Goal: Task Accomplishment & Management: Manage account settings

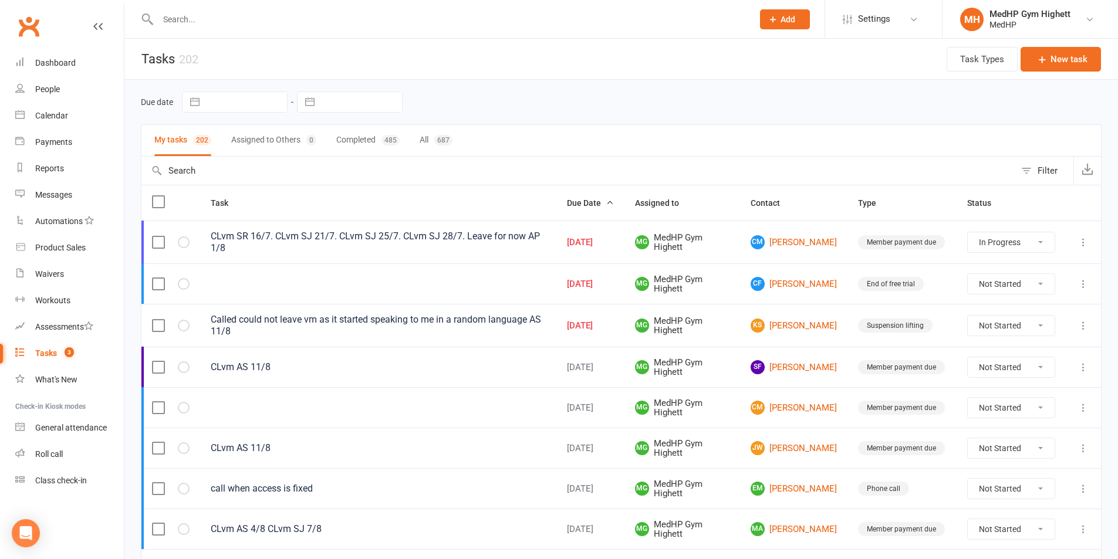
select select "started"
click at [1082, 364] on icon at bounding box center [1083, 367] width 12 height 12
click at [948, 357] on td "Member payment due" at bounding box center [901, 367] width 109 height 40
click at [797, 368] on link "SF [PERSON_NAME]" at bounding box center [793, 367] width 86 height 14
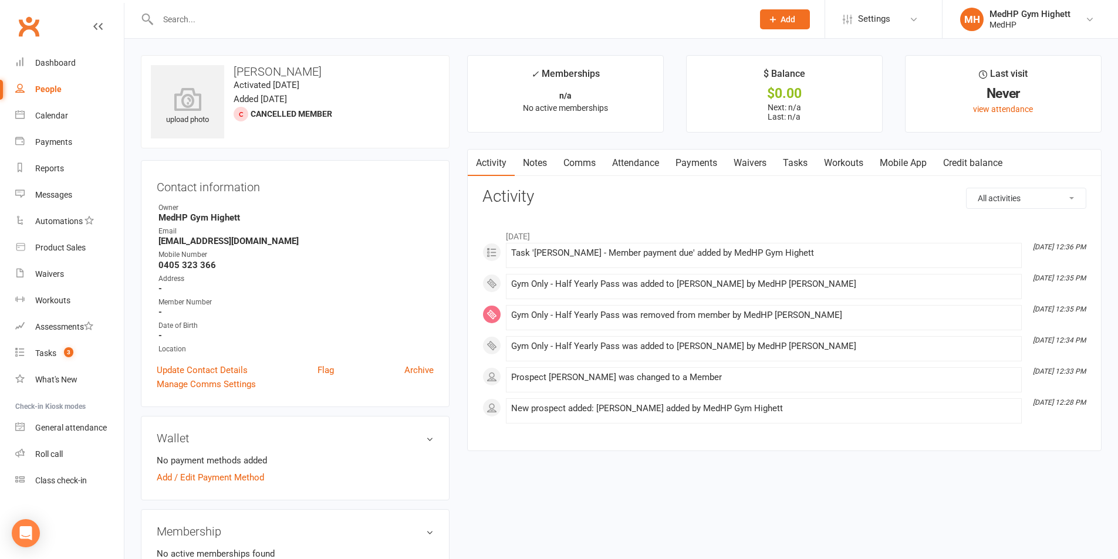
click at [814, 156] on link "Tasks" at bounding box center [794, 163] width 41 height 27
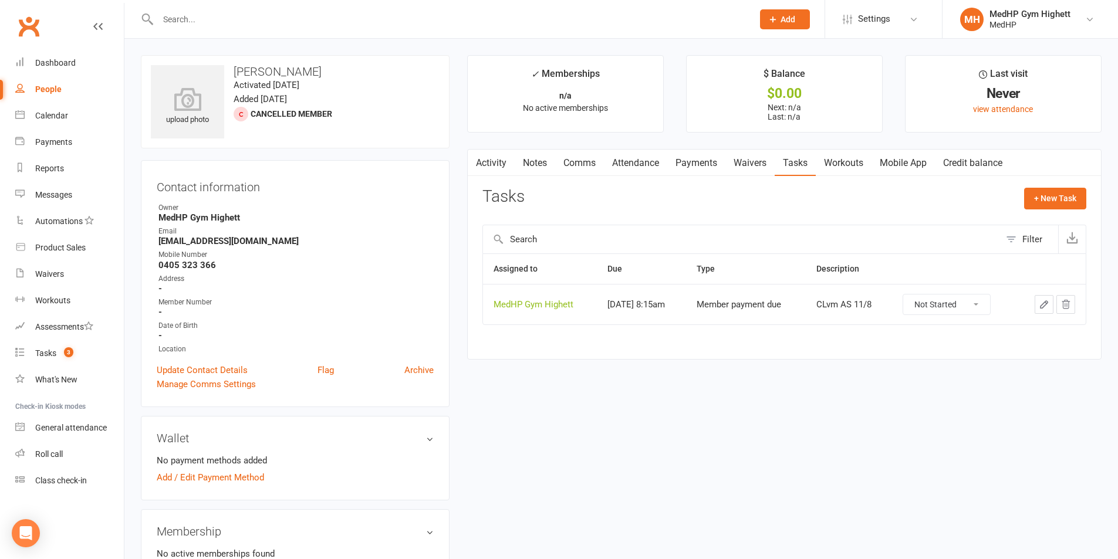
click at [1042, 299] on icon "button" at bounding box center [1043, 304] width 11 height 11
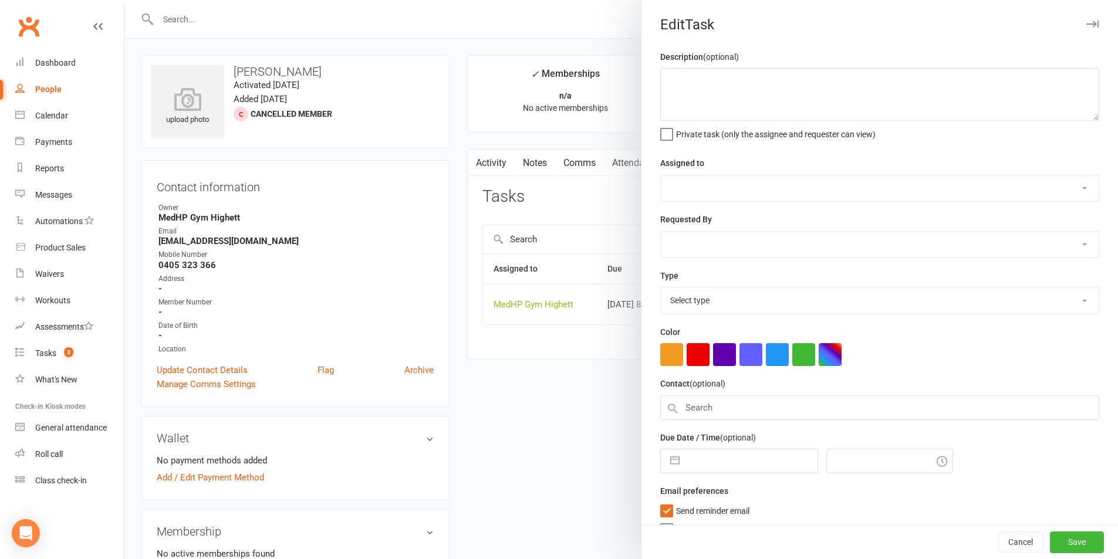
type textarea "CLvm AS 11/8"
select select "46188"
type input "[DATE]"
type input "8:15am"
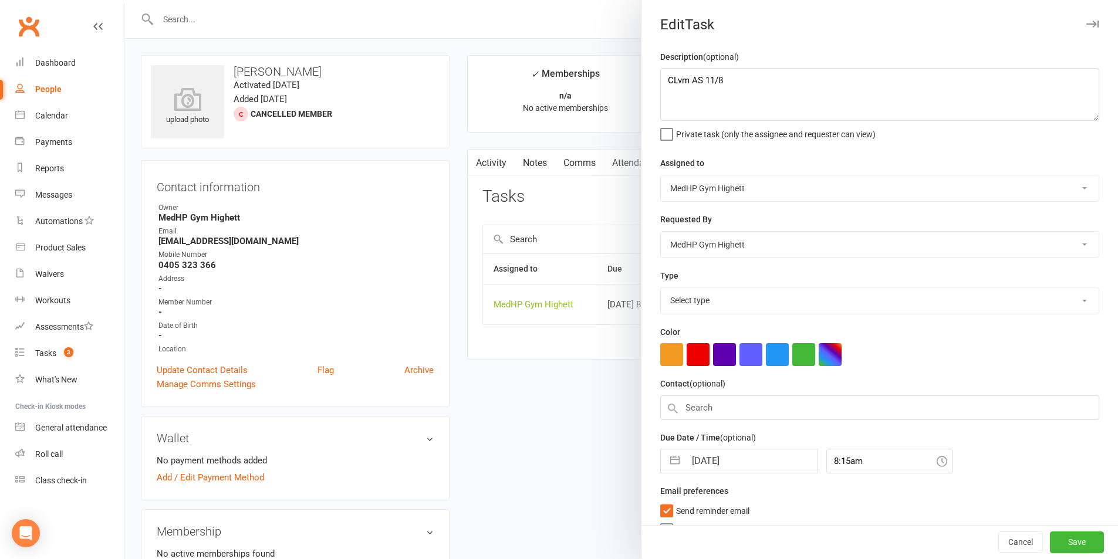
select select "23040"
click at [749, 461] on input "[DATE]" at bounding box center [751, 457] width 132 height 23
select select "6"
select select "2025"
select select "7"
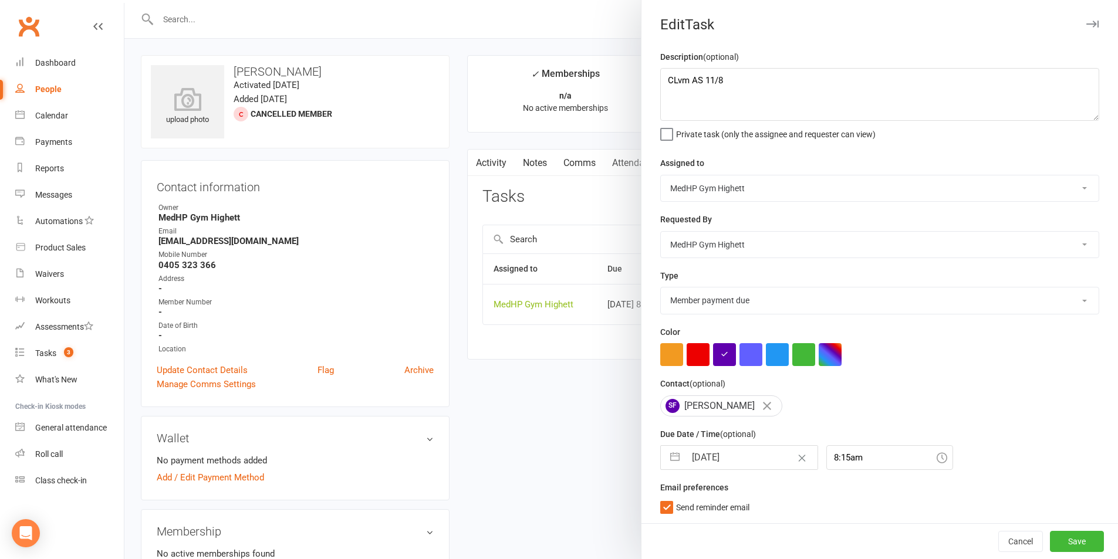
select select "2025"
select select "8"
select select "2025"
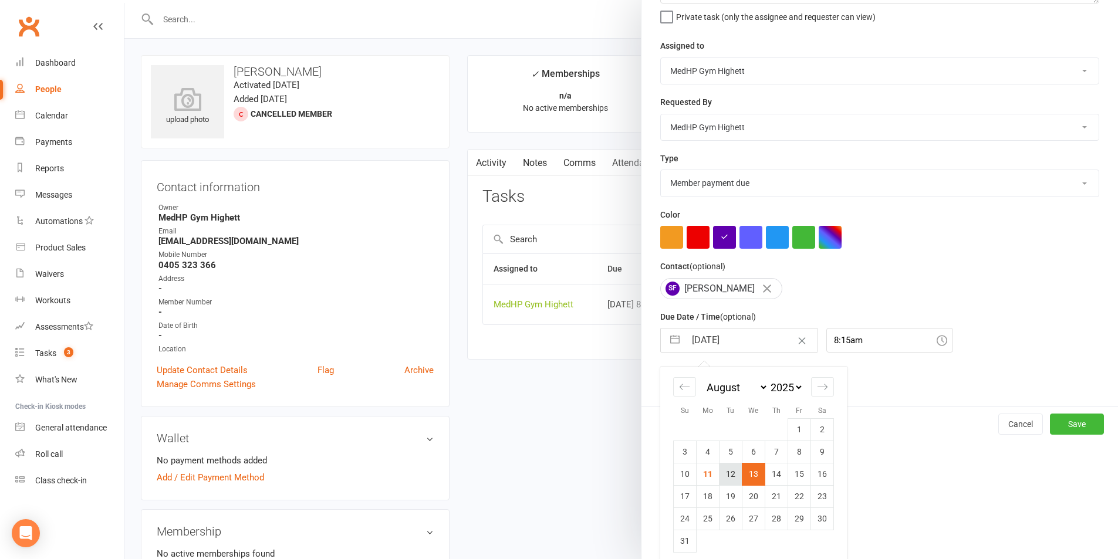
click at [726, 476] on td "12" at bounding box center [730, 474] width 23 height 22
type input "[DATE]"
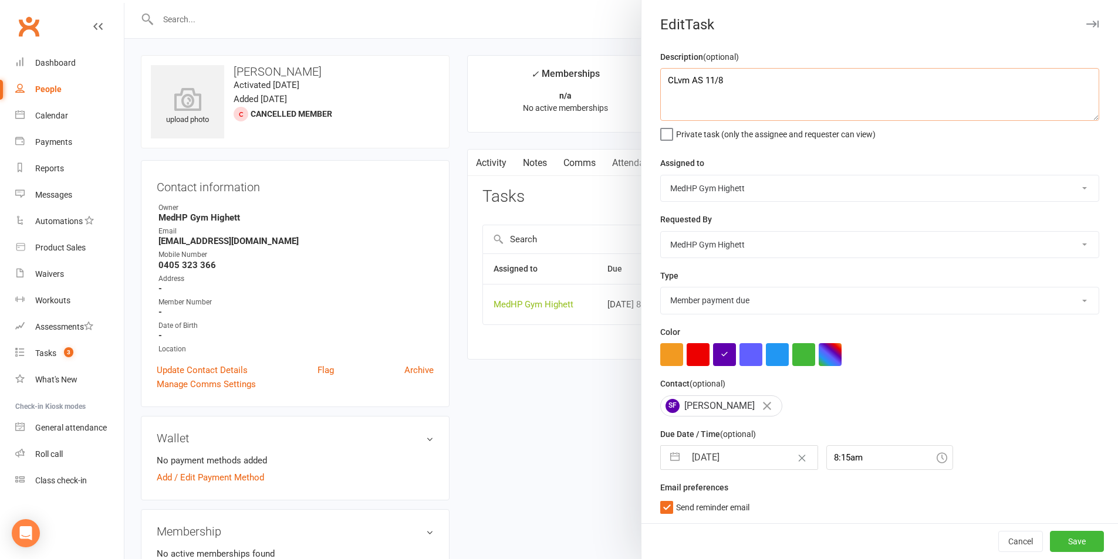
click at [812, 93] on textarea "CLvm AS 11/8" at bounding box center [879, 94] width 439 height 53
type textarea "CLvm AS 11/8 Lv to call [DATE] SJ 11/8"
click at [1065, 534] on button "Save" at bounding box center [1077, 541] width 54 height 21
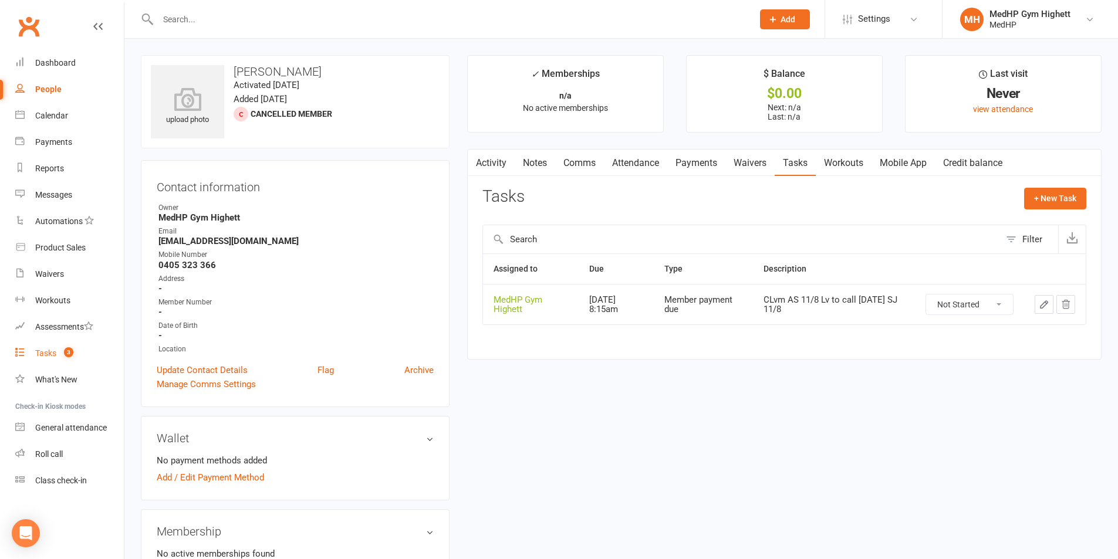
click at [46, 356] on div "Tasks" at bounding box center [45, 352] width 21 height 9
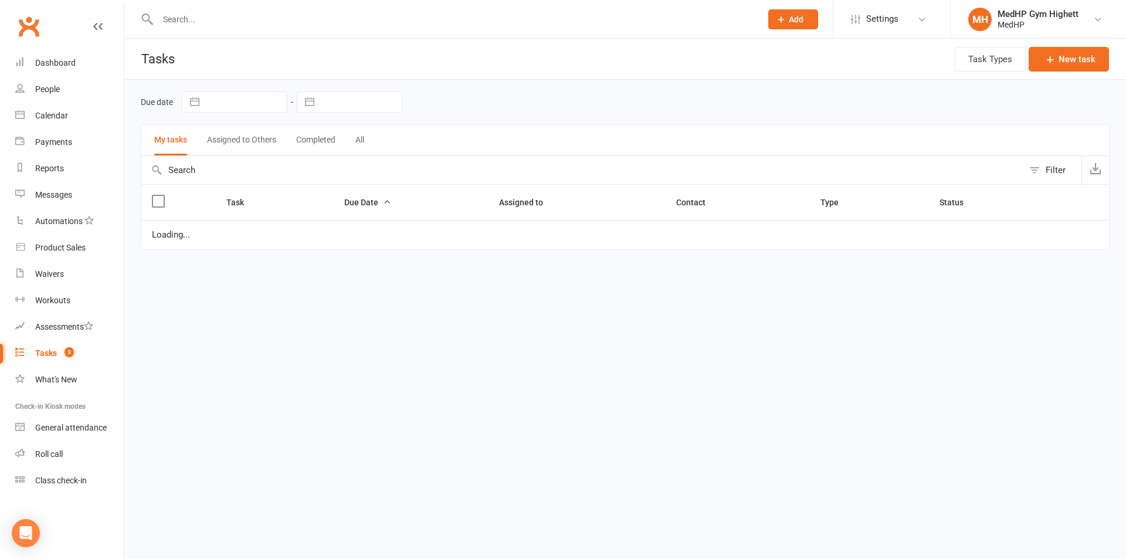
select select "started"
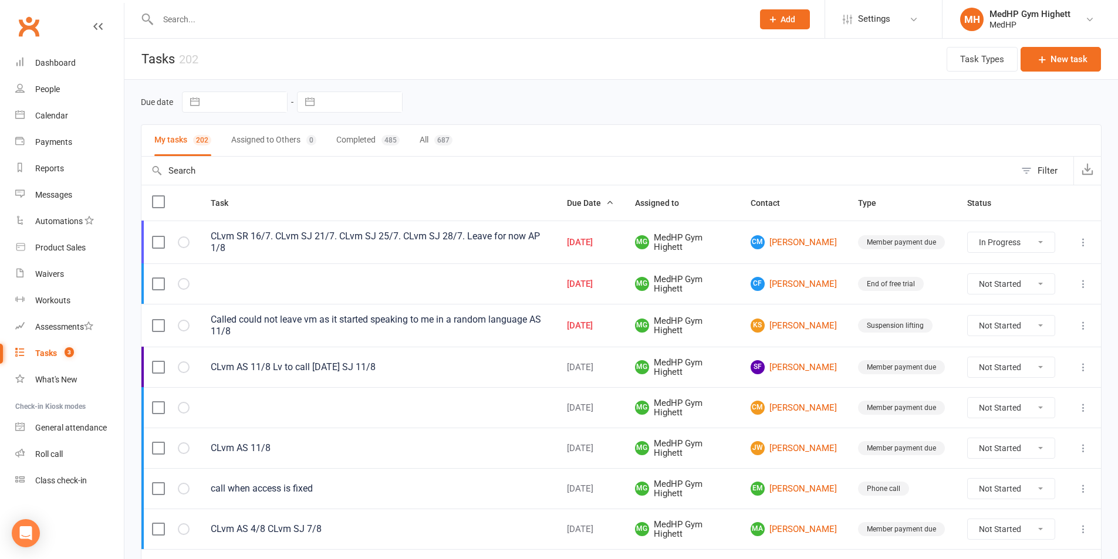
click at [219, 25] on input "text" at bounding box center [449, 19] width 590 height 16
paste input "Vivi Palegeorge"
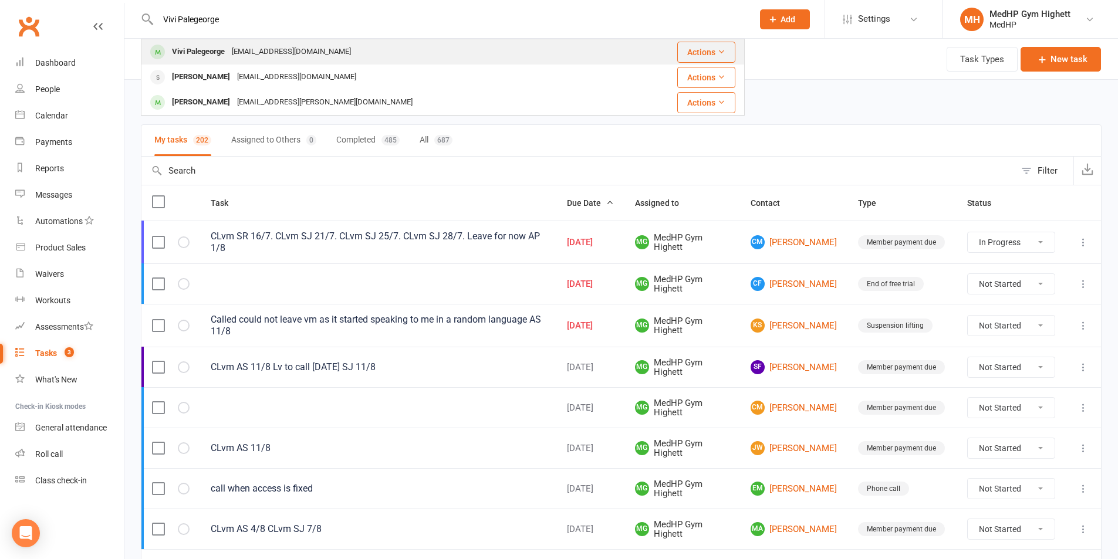
type input "Vivi Palegeorge"
click at [266, 49] on div "[EMAIL_ADDRESS][DOMAIN_NAME]" at bounding box center [291, 51] width 126 height 17
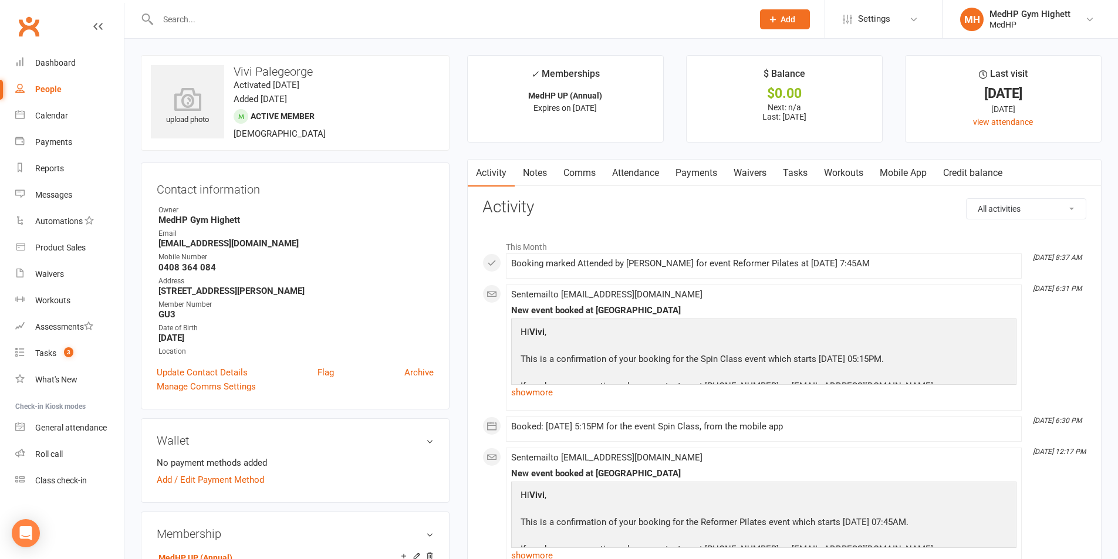
click at [908, 170] on link "Mobile App" at bounding box center [902, 173] width 63 height 27
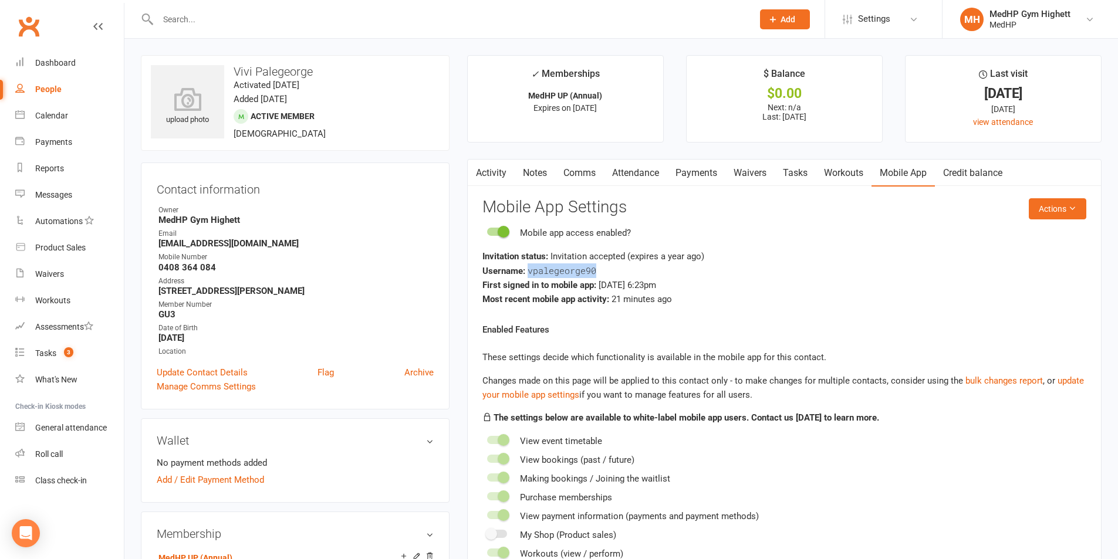
drag, startPoint x: 595, startPoint y: 268, endPoint x: 529, endPoint y: 276, distance: 66.9
click at [529, 276] on div "Username: vpalegeorge90" at bounding box center [784, 270] width 604 height 15
copy span "vpalegeorge90"
click at [731, 204] on h3 "Mobile App Settings" at bounding box center [784, 207] width 604 height 18
click at [53, 90] on div "People" at bounding box center [48, 88] width 26 height 9
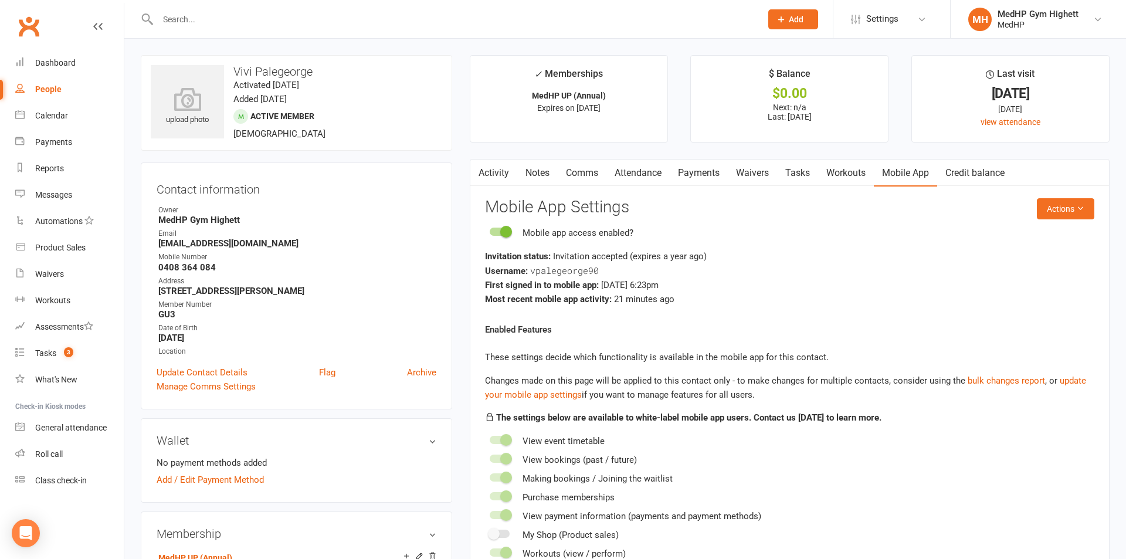
select select "100"
